Goal: Transaction & Acquisition: Purchase product/service

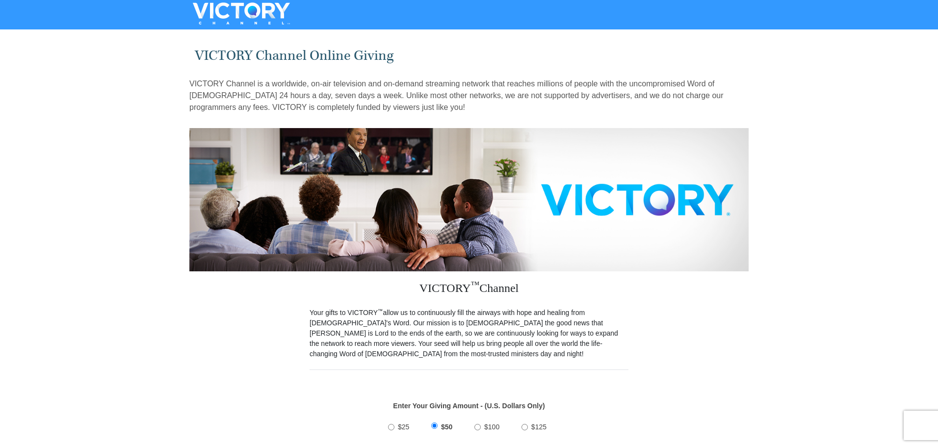
drag, startPoint x: 940, startPoint y: 89, endPoint x: 942, endPoint y: 161, distance: 72.1
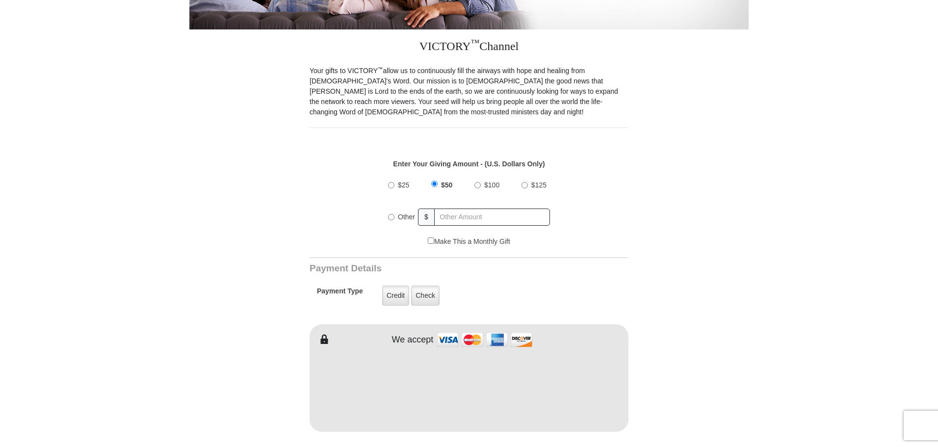
scroll to position [264, 0]
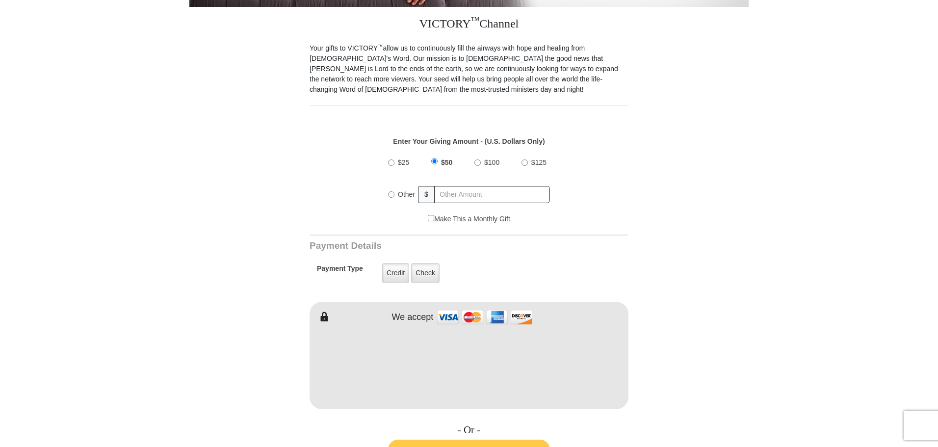
click at [393, 191] on input "Other" at bounding box center [391, 194] width 6 height 6
radio input "true"
type input "300"
type input "Ron and"
type input "Usry"
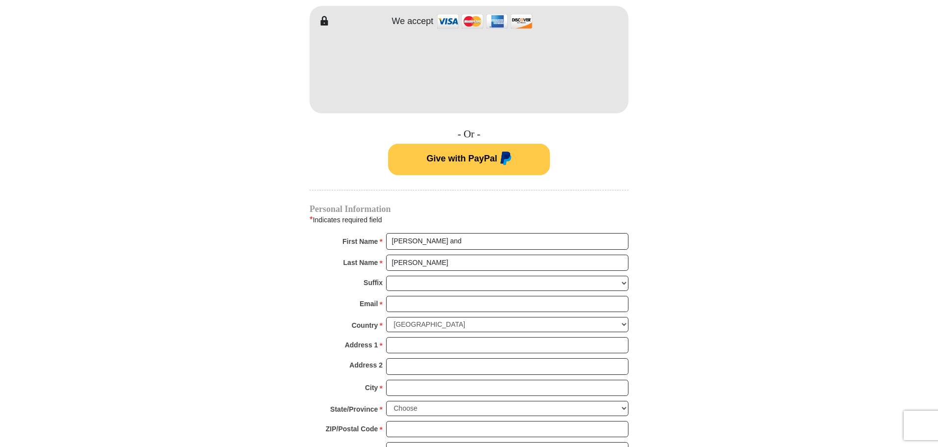
scroll to position [564, 0]
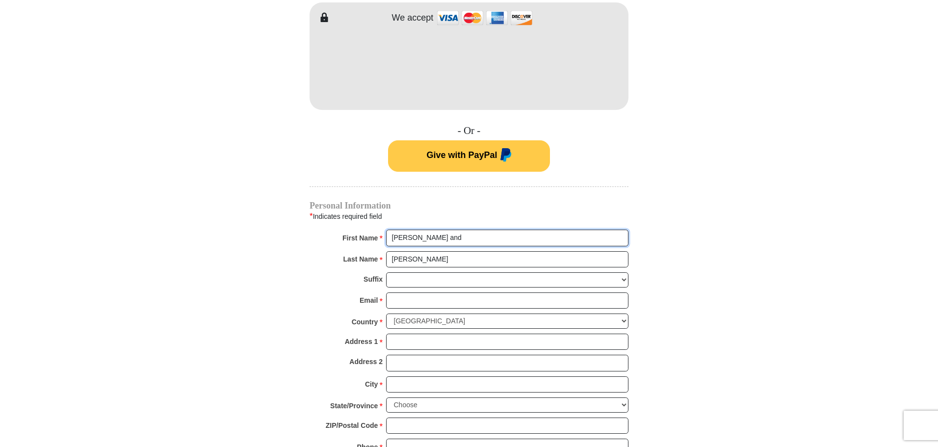
click at [473, 230] on input "Ron and" at bounding box center [507, 238] width 242 height 17
type input "Ron and Lydia"
click at [417, 292] on input "Email *" at bounding box center [507, 300] width 242 height 17
type input "rlkusry@verizon.net"
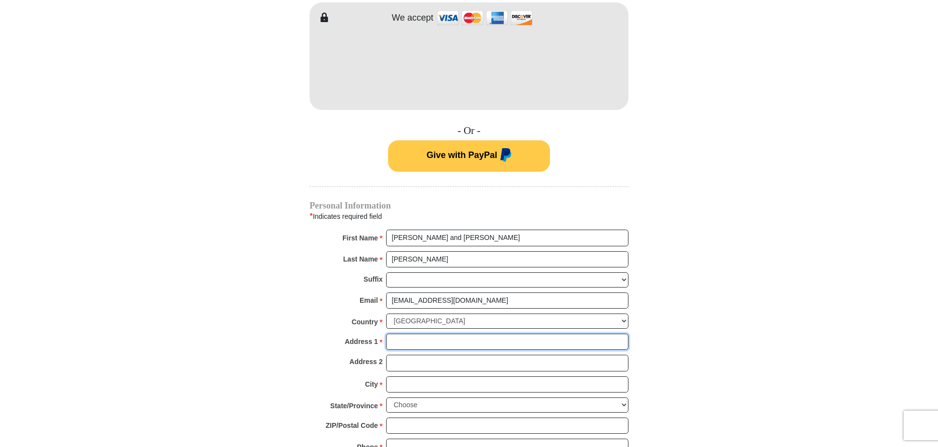
type input "14920 Dos Palmas Rd"
type input "Victorville"
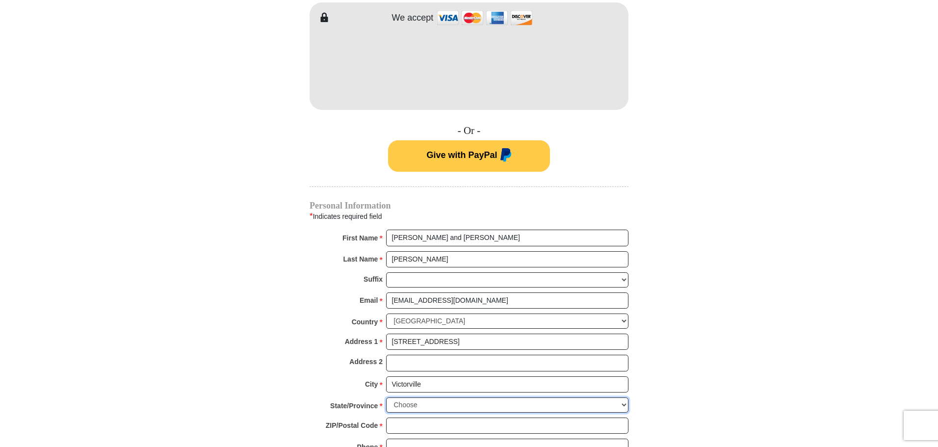
select select "CA"
type input "92392"
type input "7604136307"
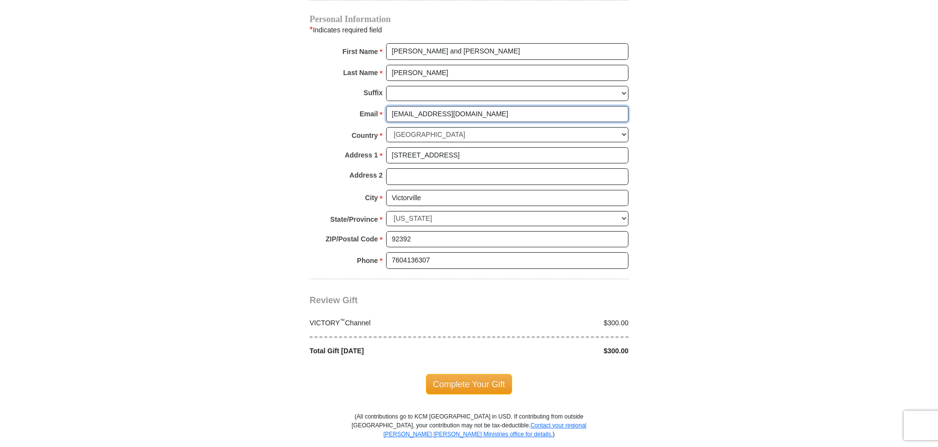
scroll to position [752, 0]
click at [614, 304] on div "VICTORY ™ Channel $300.00 Total Gift Today $300.00" at bounding box center [469, 329] width 319 height 50
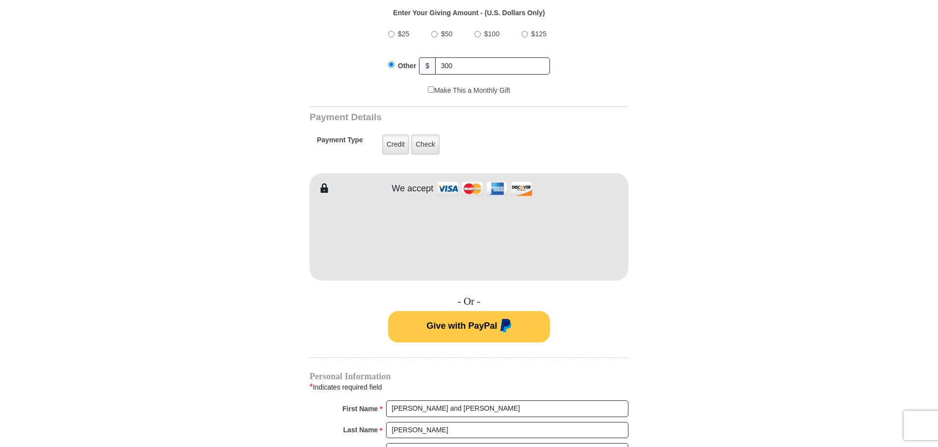
scroll to position [391, 0]
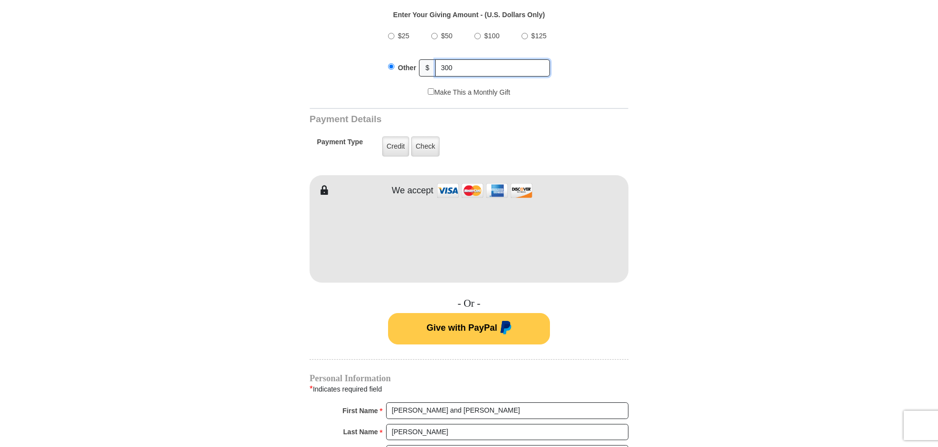
click at [454, 59] on input "300" at bounding box center [492, 67] width 115 height 17
type input "350"
click at [683, 152] on form "VICTORY Channel Online Giving VICTORY Channel is a worldwide, on-air television…" at bounding box center [468, 229] width 559 height 1174
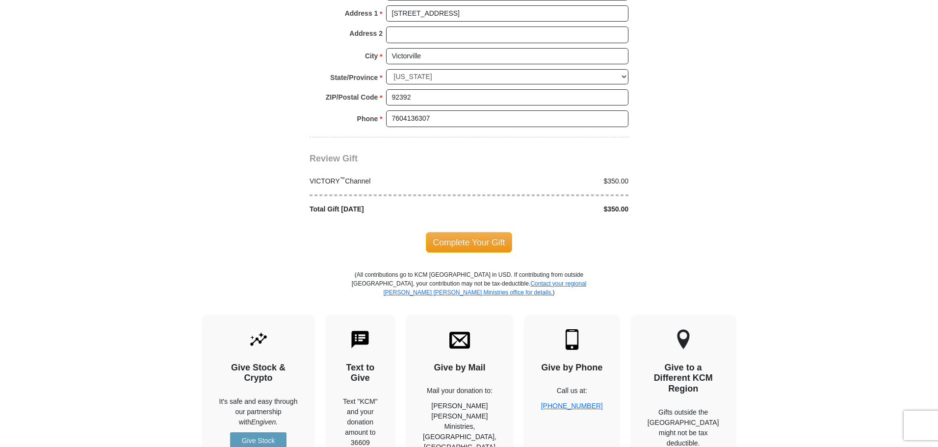
scroll to position [920, 0]
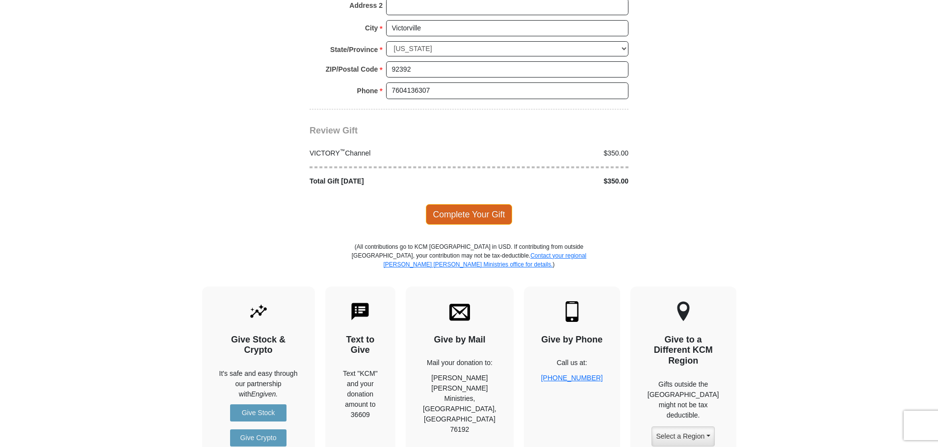
click at [466, 204] on span "Complete Your Gift" at bounding box center [469, 214] width 87 height 21
